Goal: Task Accomplishment & Management: Use online tool/utility

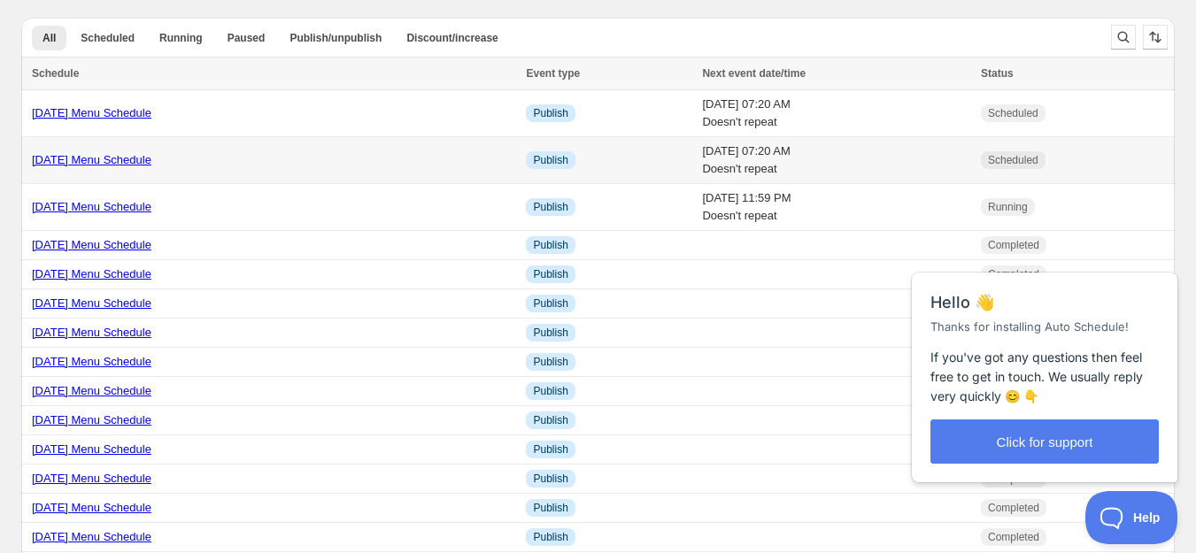
click at [70, 155] on link "[DATE] Menu Schedule" at bounding box center [91, 159] width 119 height 13
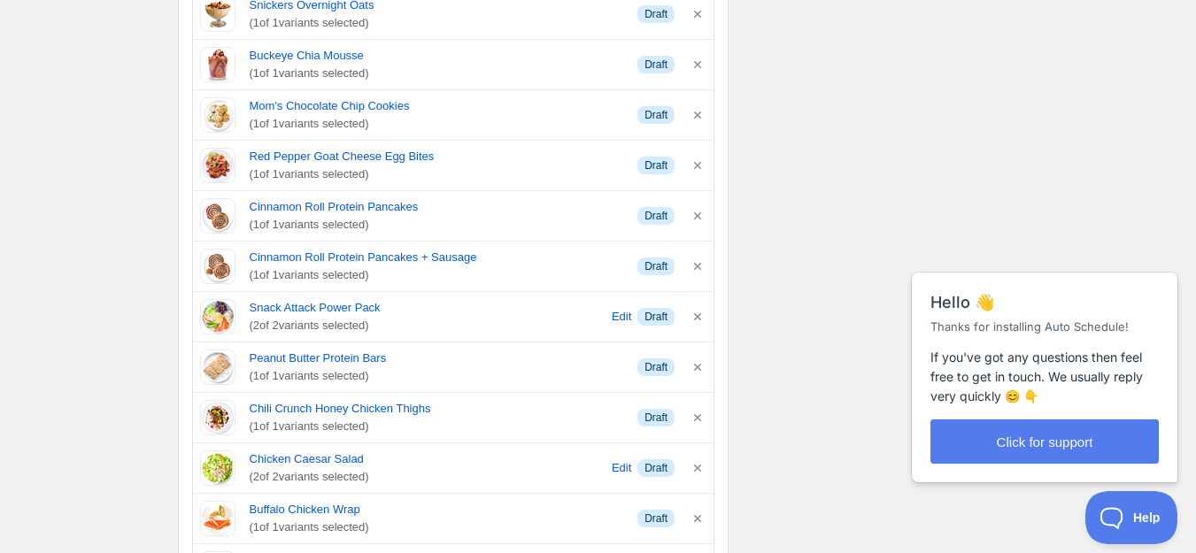
scroll to position [337, 0]
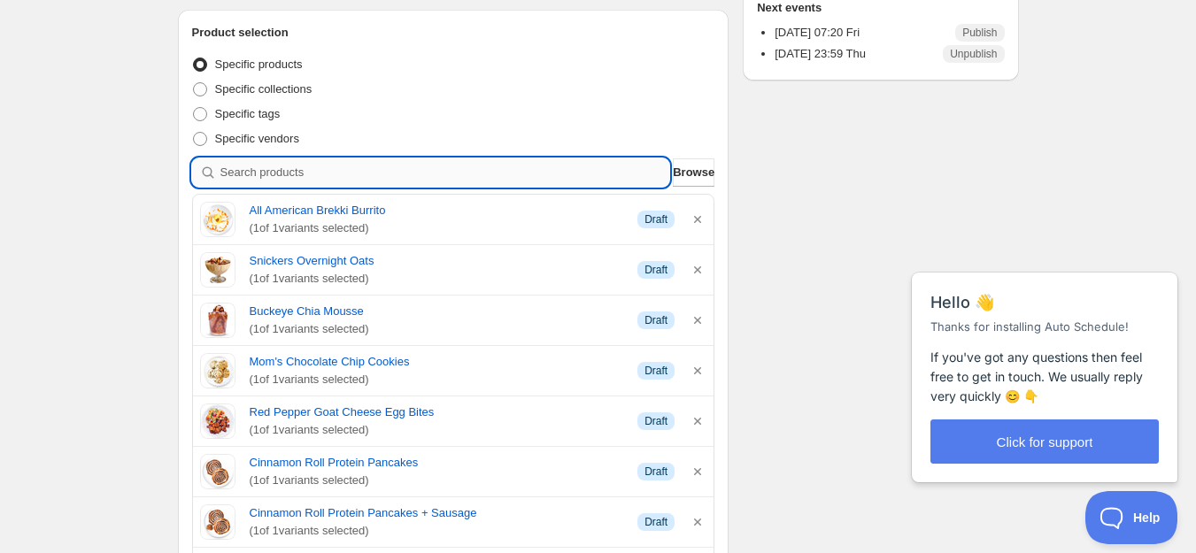
click at [344, 179] on input "search" at bounding box center [445, 172] width 450 height 28
click at [673, 172] on span "Browse" at bounding box center [694, 173] width 42 height 18
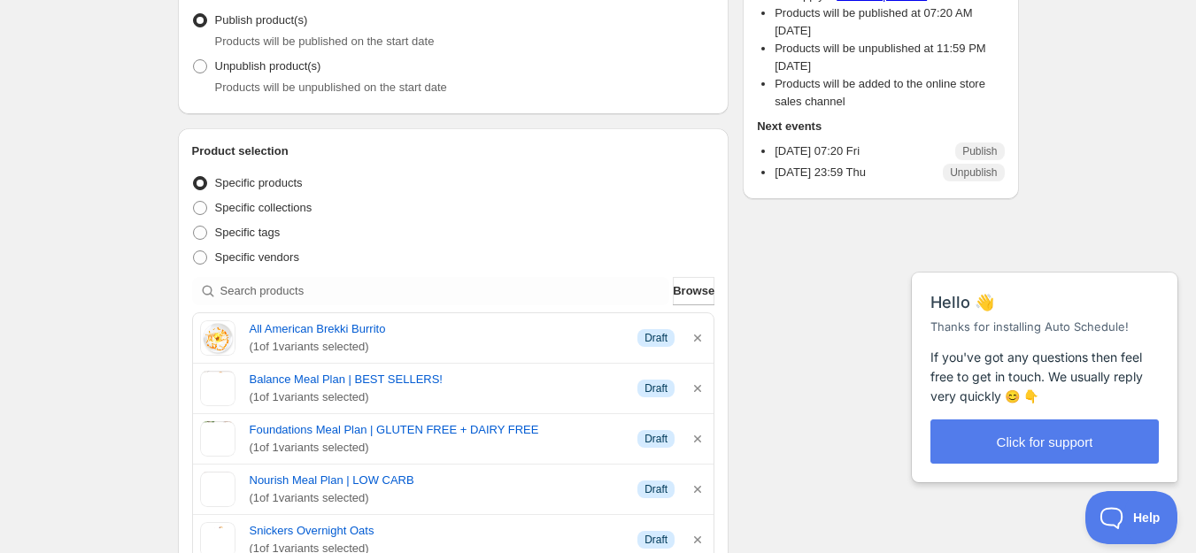
scroll to position [456, 0]
